Goal: Transaction & Acquisition: Purchase product/service

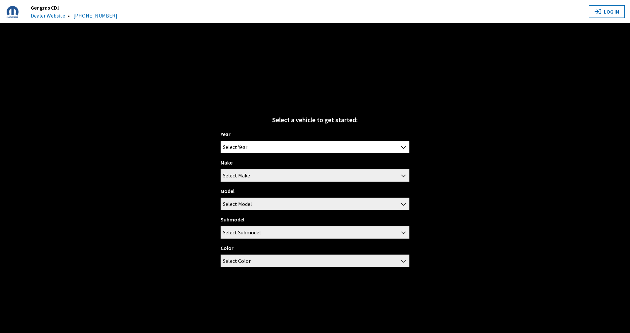
click at [247, 138] on div "Year [DATE] 2025 2024 2023 2022 2021 2020 2019 2018 2017 2016 2015 2014 2013 20…" at bounding box center [315, 141] width 189 height 23
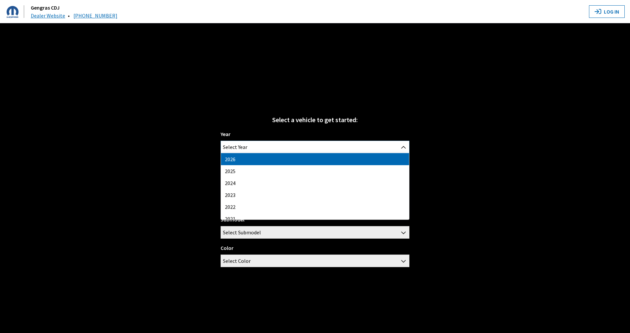
click at [248, 145] on span "Select Year" at bounding box center [315, 147] width 188 height 12
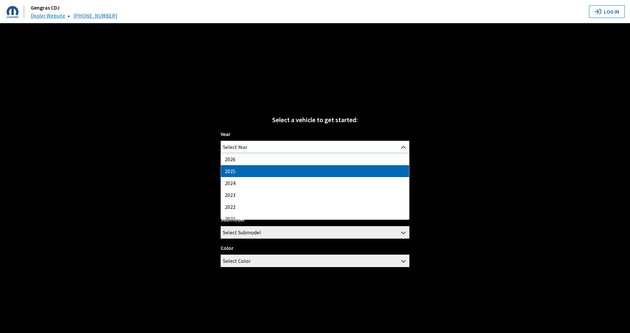
select select "43"
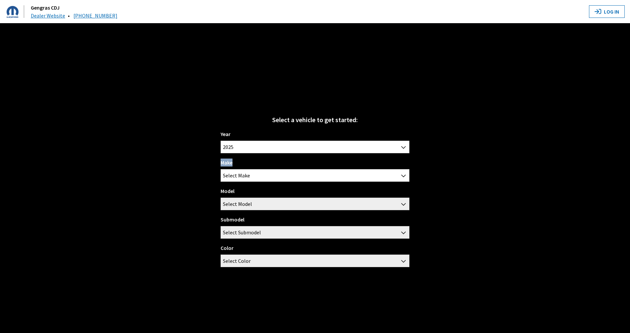
click at [252, 169] on div "Make Chrysler Dodge Jeep RAM Select Make" at bounding box center [315, 169] width 189 height 23
drag, startPoint x: 252, startPoint y: 169, endPoint x: 250, endPoint y: 172, distance: 4.0
click at [250, 172] on span "Select Make" at bounding box center [315, 175] width 188 height 12
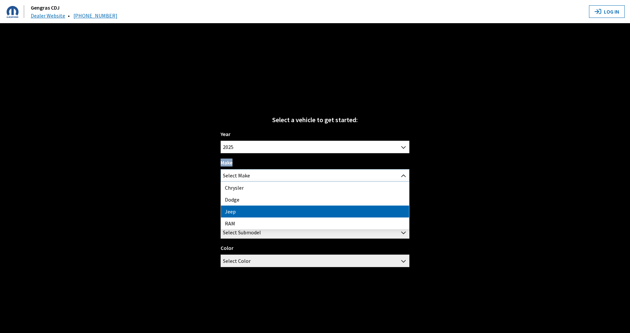
select select "16"
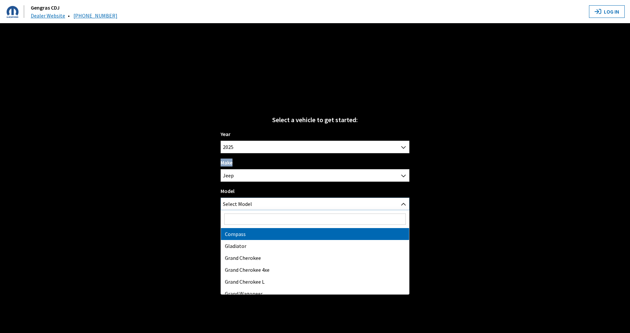
click at [250, 198] on span "Select Model" at bounding box center [237, 204] width 29 height 12
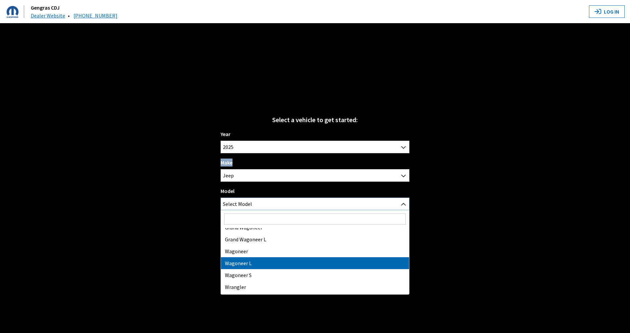
scroll to position [77, 0]
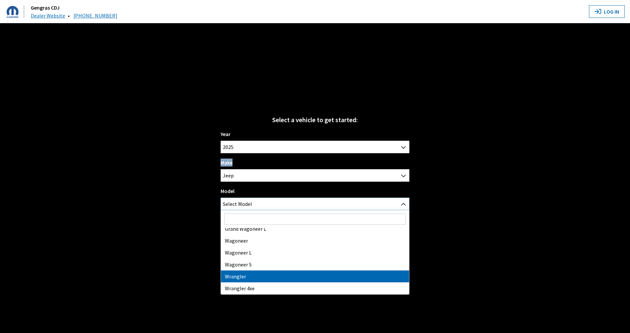
select select "202"
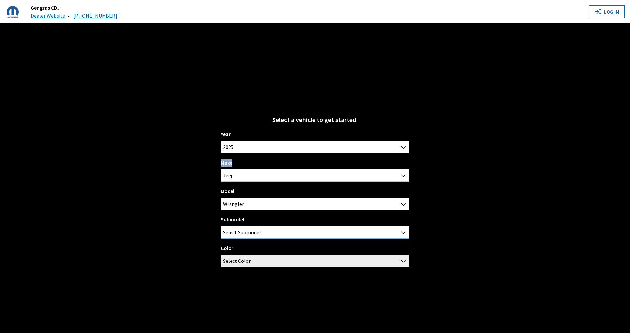
click at [254, 236] on span "Select Submodel" at bounding box center [242, 232] width 38 height 12
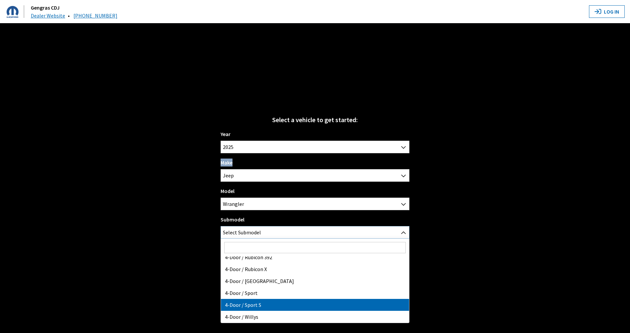
select select "2374"
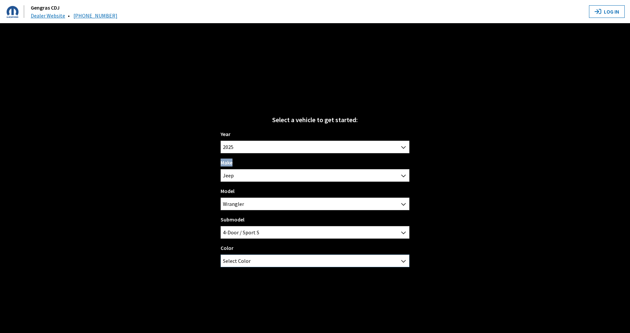
click at [259, 262] on span "Select Color" at bounding box center [315, 261] width 188 height 12
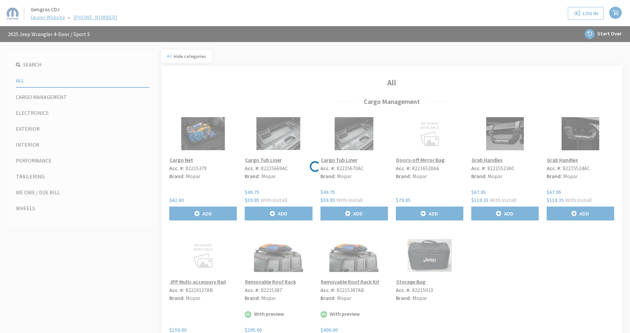
click at [0, 0] on div at bounding box center [0, 0] width 0 height 0
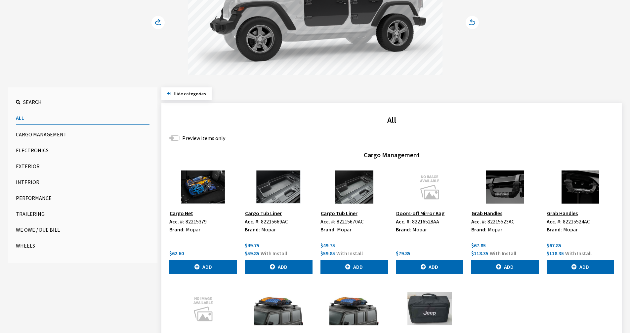
scroll to position [132, 0]
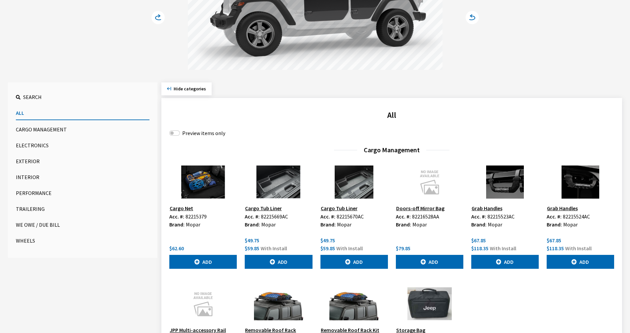
click at [30, 161] on button "Exterior" at bounding box center [83, 160] width 134 height 13
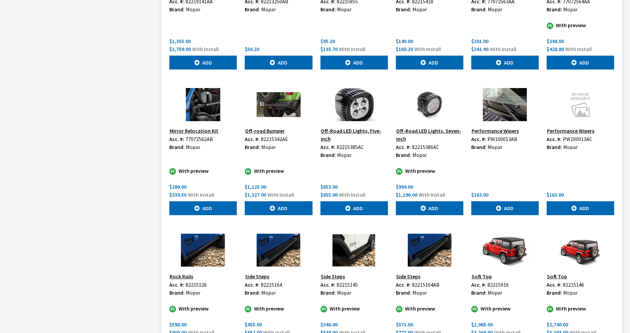
scroll to position [959, 0]
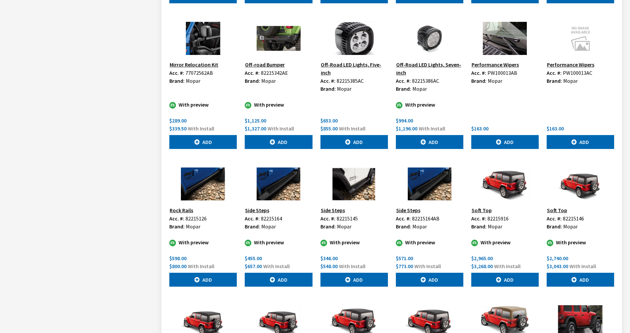
click at [330, 206] on button "Side Steps" at bounding box center [332, 210] width 25 height 9
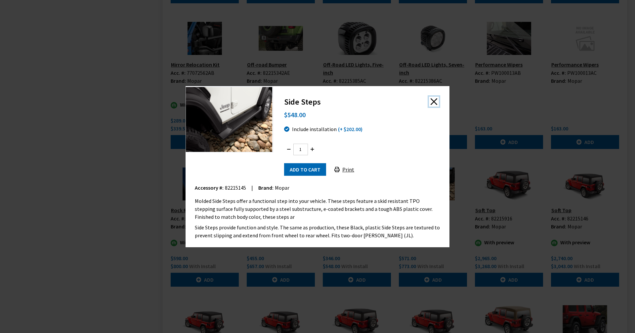
click at [435, 103] on button "Close" at bounding box center [434, 102] width 10 height 10
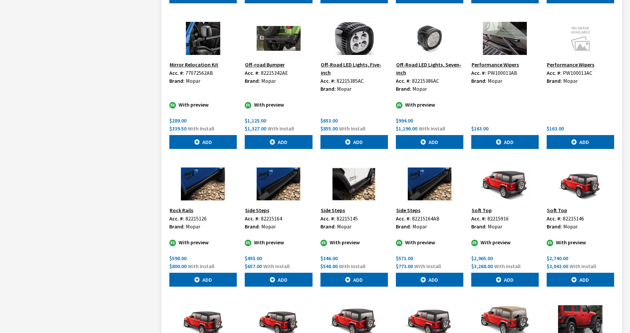
scroll to position [992, 0]
